Goal: Navigation & Orientation: Find specific page/section

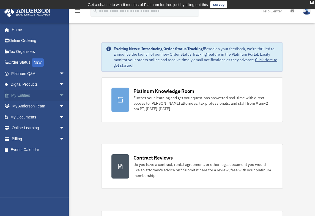
click at [39, 96] on link "My Entities arrow_drop_down" at bounding box center [38, 95] width 69 height 11
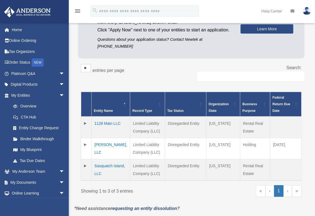
scroll to position [67, 0]
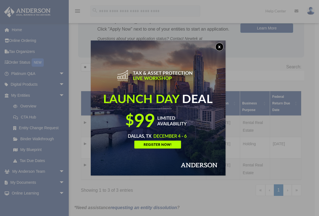
click at [221, 48] on button "x" at bounding box center [220, 47] width 8 height 8
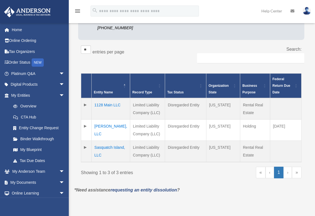
scroll to position [85, 0]
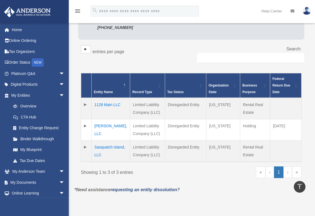
click at [289, 114] on td at bounding box center [285, 108] width 31 height 21
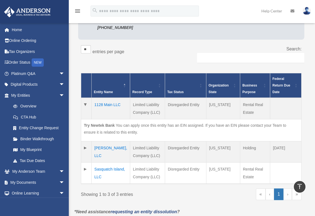
click at [102, 104] on td "1128 Main LLC" at bounding box center [111, 108] width 39 height 21
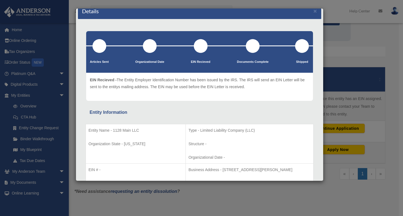
scroll to position [0, 0]
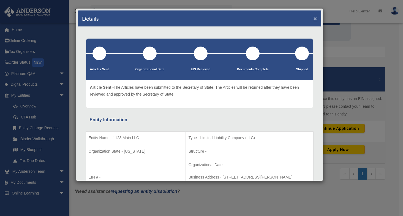
click at [314, 18] on button "×" at bounding box center [316, 18] width 4 height 6
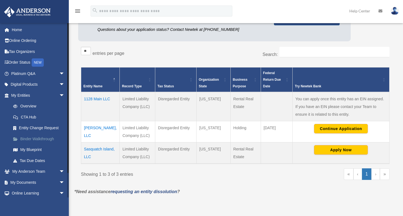
click at [35, 139] on link "Binder Walkthrough" at bounding box center [40, 138] width 65 height 11
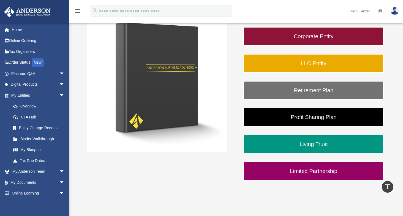
scroll to position [107, 0]
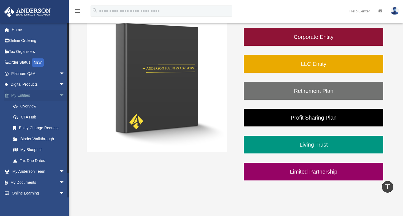
click at [26, 97] on link "My Entities arrow_drop_down" at bounding box center [38, 95] width 69 height 11
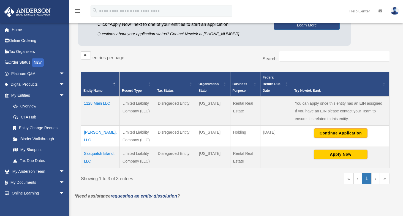
scroll to position [76, 0]
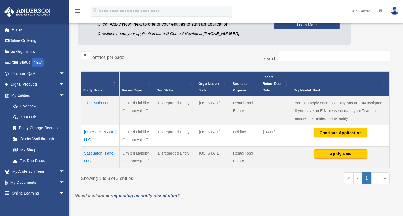
click at [95, 132] on td "[PERSON_NAME], LLC" at bounding box center [100, 135] width 39 height 21
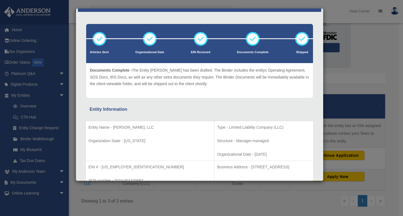
scroll to position [13, 0]
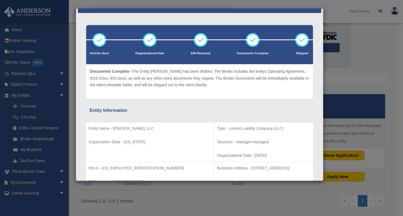
click at [249, 39] on icon at bounding box center [253, 40] width 17 height 17
click at [252, 40] on icon at bounding box center [253, 40] width 17 height 17
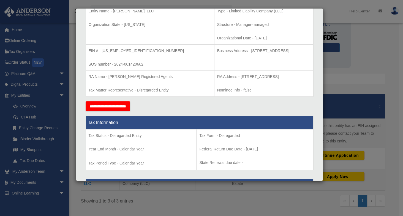
scroll to position [0, 0]
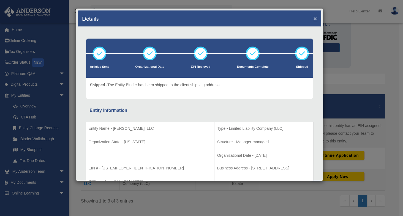
click at [314, 18] on button "×" at bounding box center [316, 18] width 4 height 6
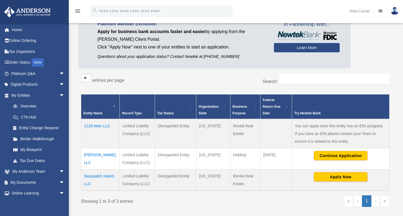
click at [94, 123] on td "1128 Main LLC" at bounding box center [100, 133] width 39 height 29
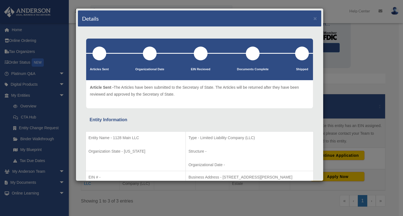
click at [100, 56] on div at bounding box center [100, 54] width 14 height 14
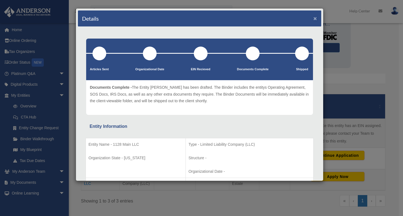
click at [314, 18] on button "×" at bounding box center [316, 18] width 4 height 6
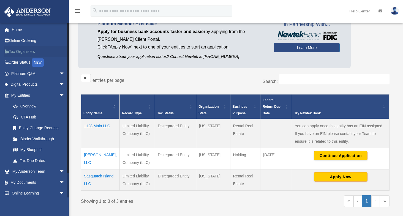
click at [28, 51] on link "Tax Organizers" at bounding box center [38, 51] width 69 height 11
